Goal: Communication & Community: Participate in discussion

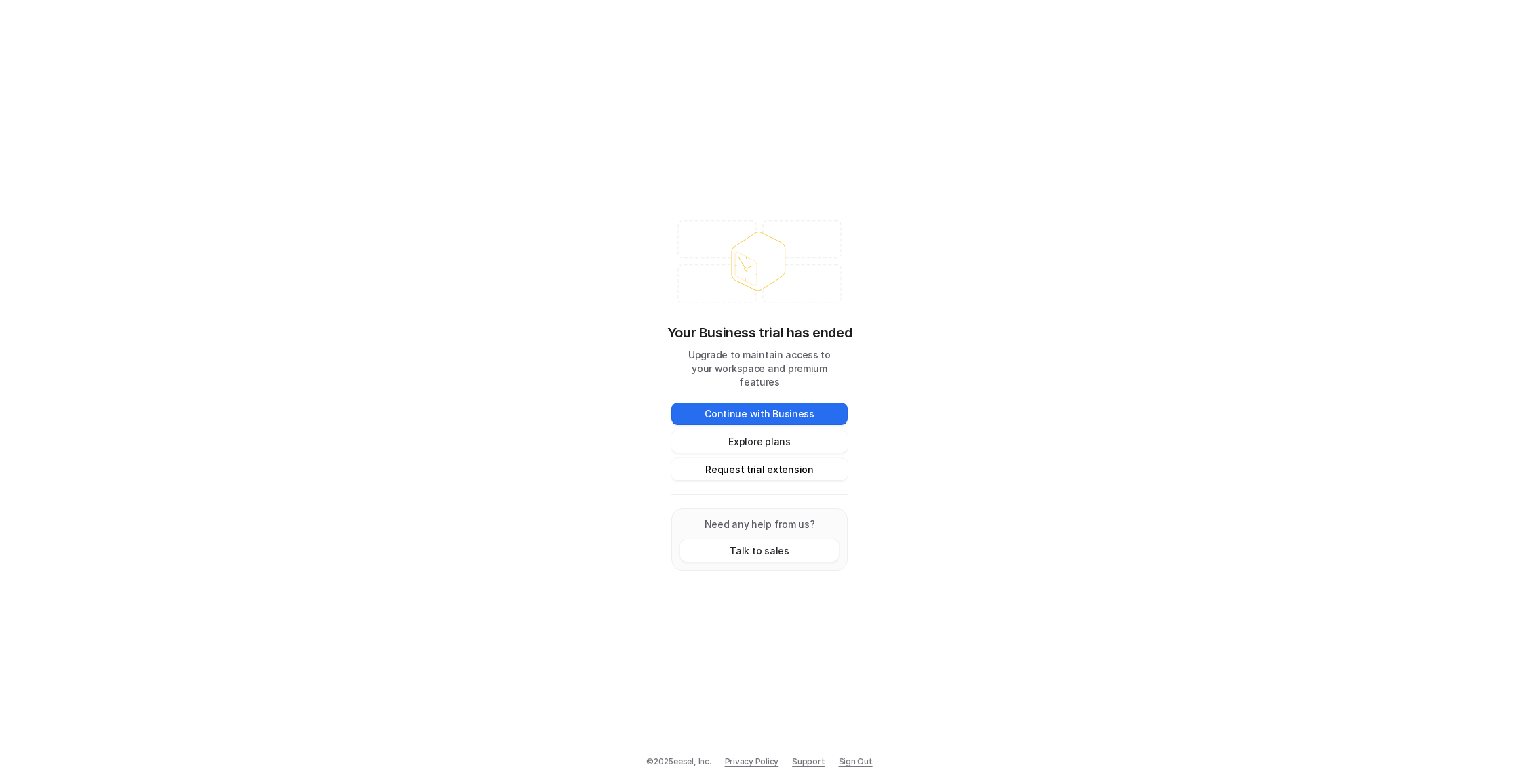
click at [765, 462] on button "Request trial extension" at bounding box center [760, 469] width 176 height 22
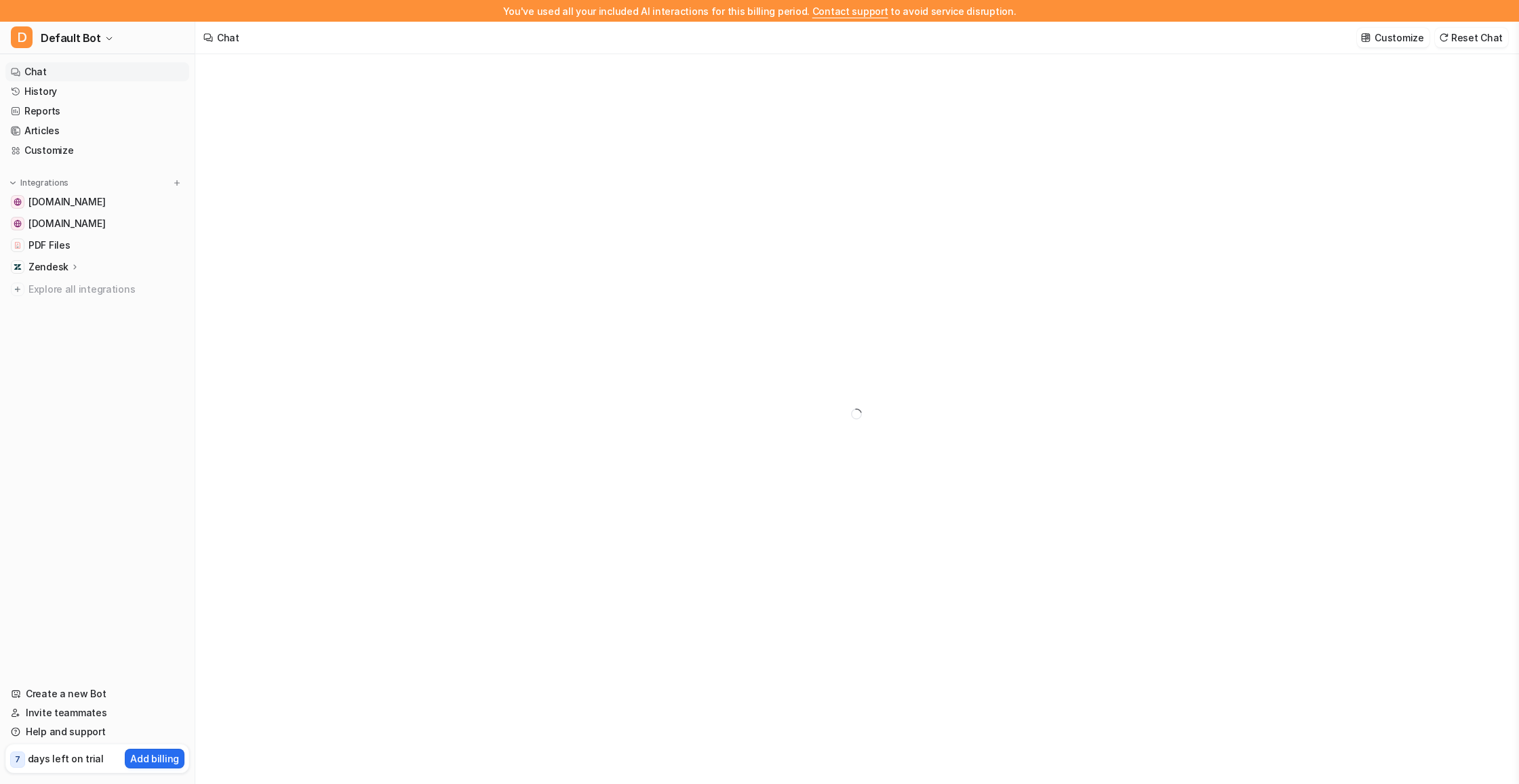
type textarea "**********"
